Goal: Task Accomplishment & Management: Use online tool/utility

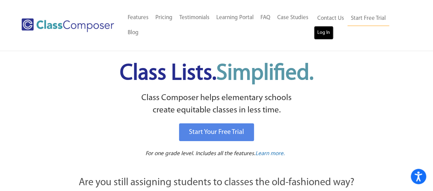
click at [328, 36] on link "Log In" at bounding box center [324, 33] width 20 height 14
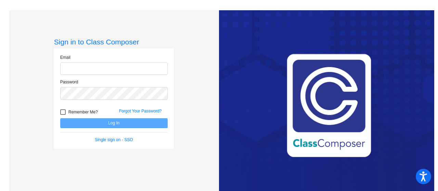
type input "[EMAIL_ADDRESS][DOMAIN_NAME]"
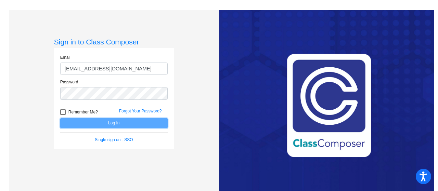
click at [124, 124] on button "Log In" at bounding box center [113, 123] width 107 height 10
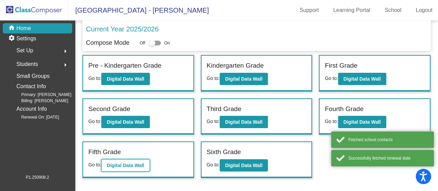
click at [138, 164] on b "Digital Data Wall" at bounding box center [125, 165] width 37 height 5
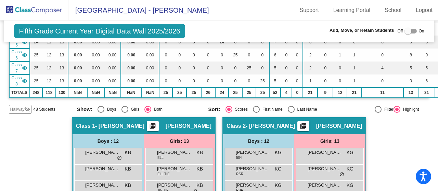
scroll to position [101, 0]
